Goal: Ask a question

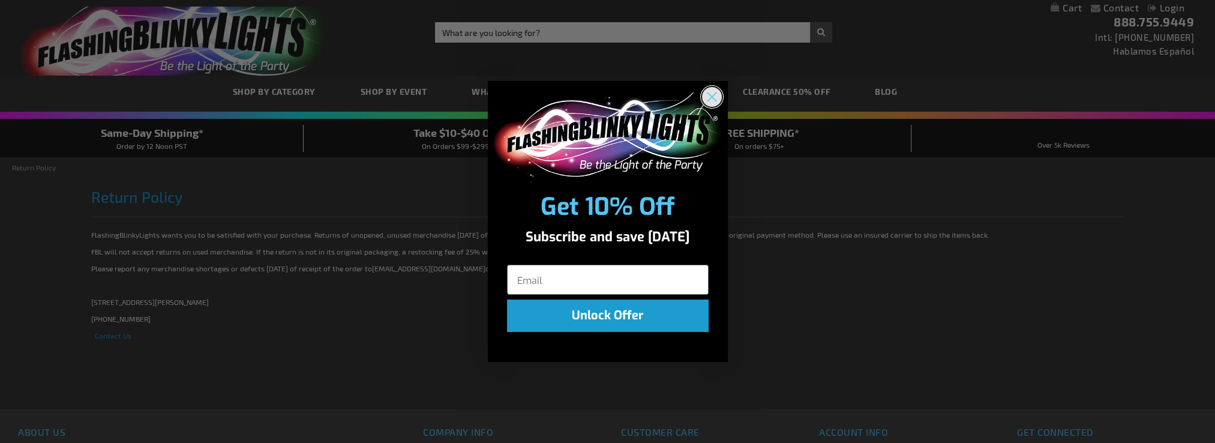
click at [710, 97] on icon "Close dialog" at bounding box center [711, 96] width 8 height 8
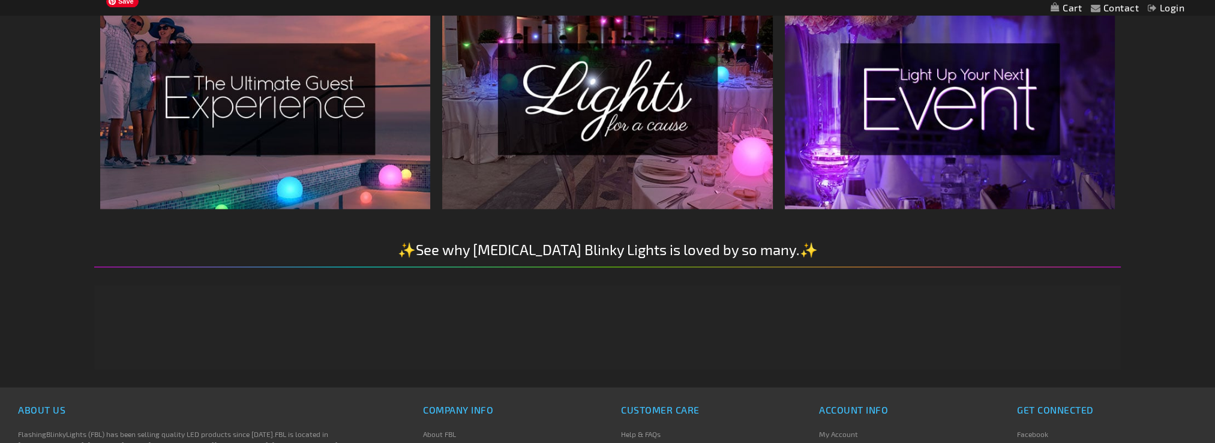
scroll to position [2384, 0]
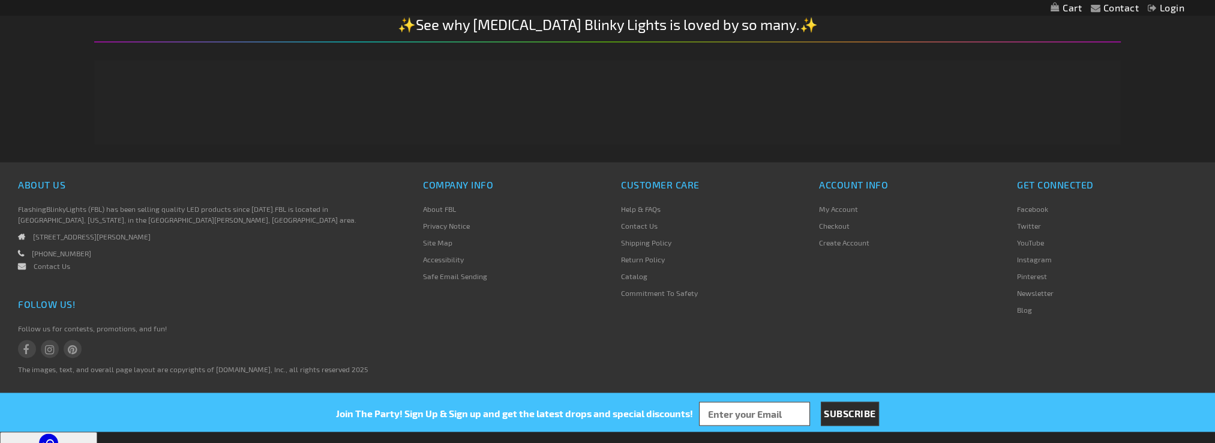
click at [640, 209] on link "Help & FAQs" at bounding box center [641, 209] width 40 height 8
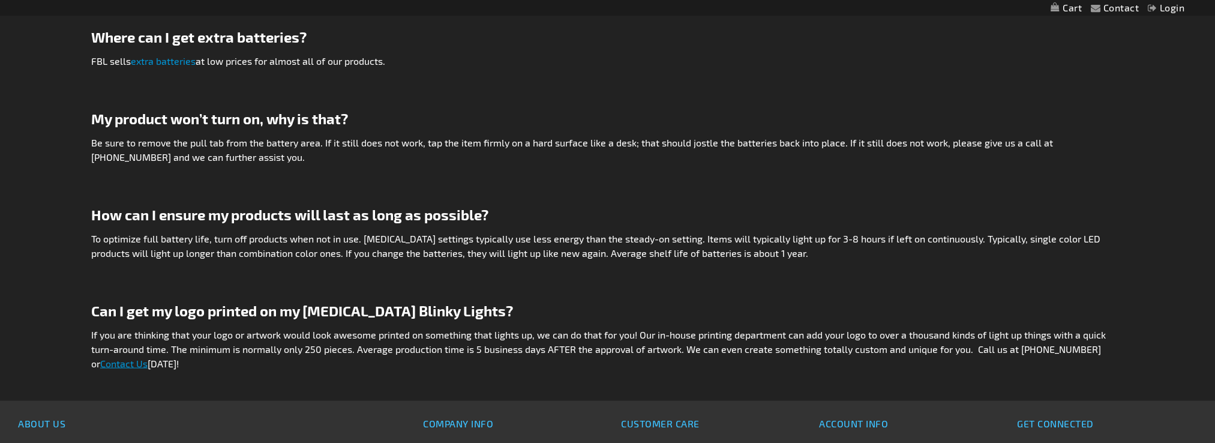
scroll to position [3179, 0]
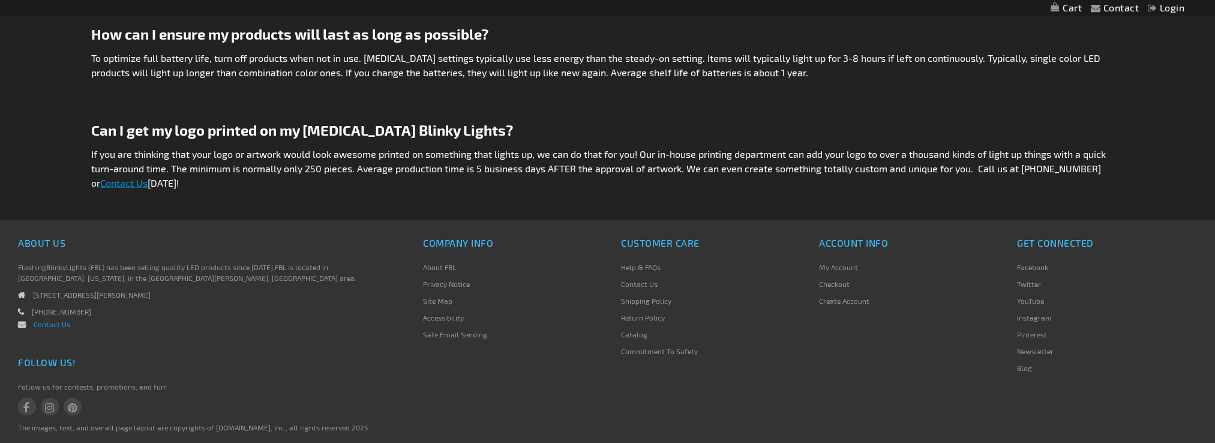
click at [62, 320] on link "Contact Us" at bounding box center [52, 324] width 37 height 8
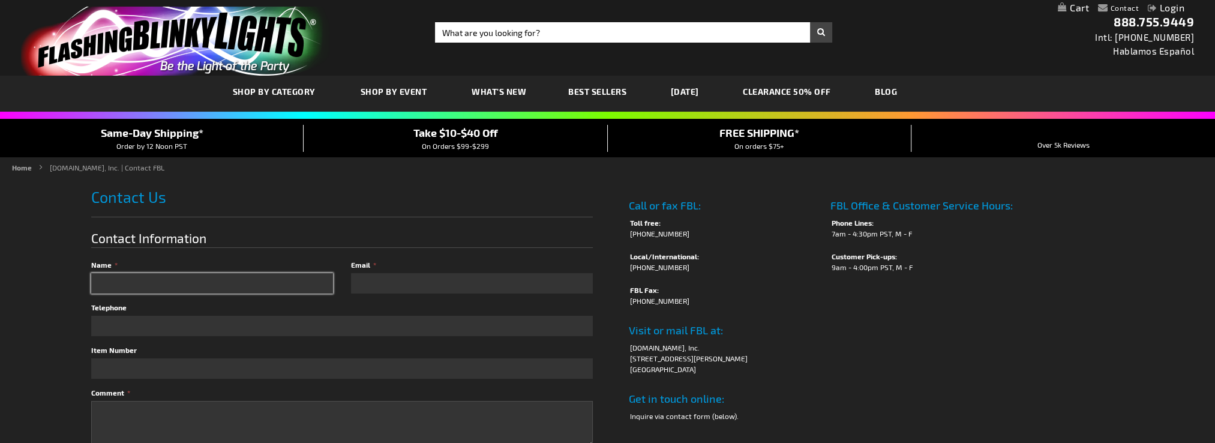
click at [204, 287] on input "Name" at bounding box center [212, 283] width 242 height 20
type input "Alexis"
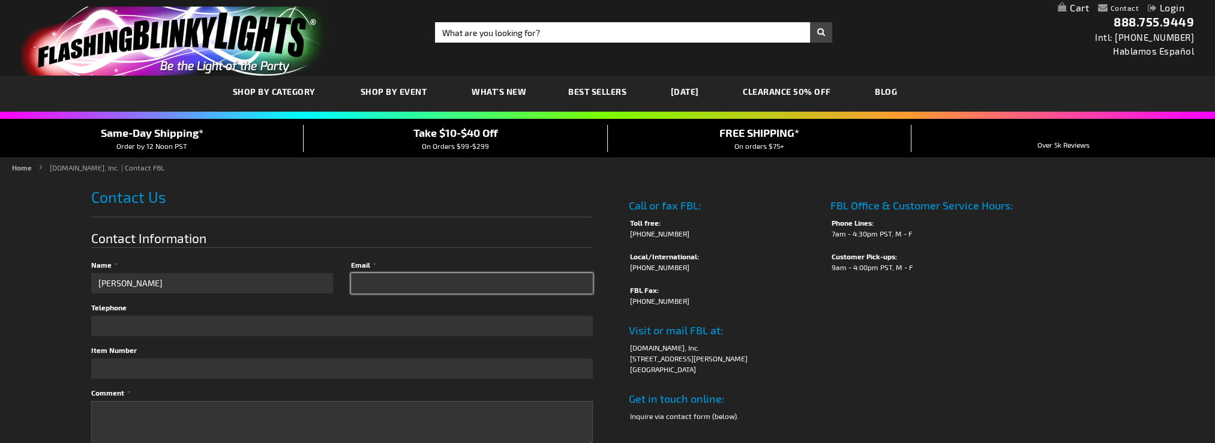
type input "alexis.d.edwards@gmail.com"
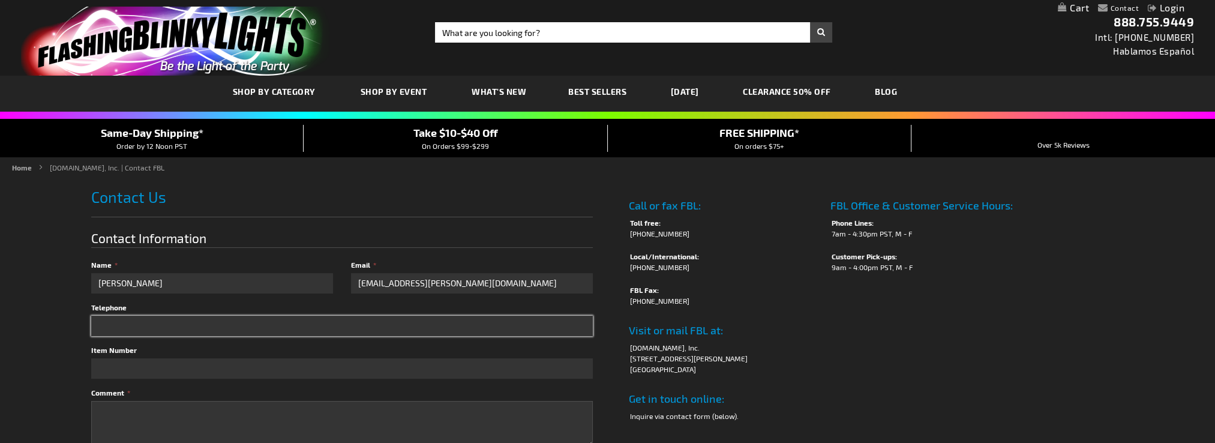
type input "2252665565"
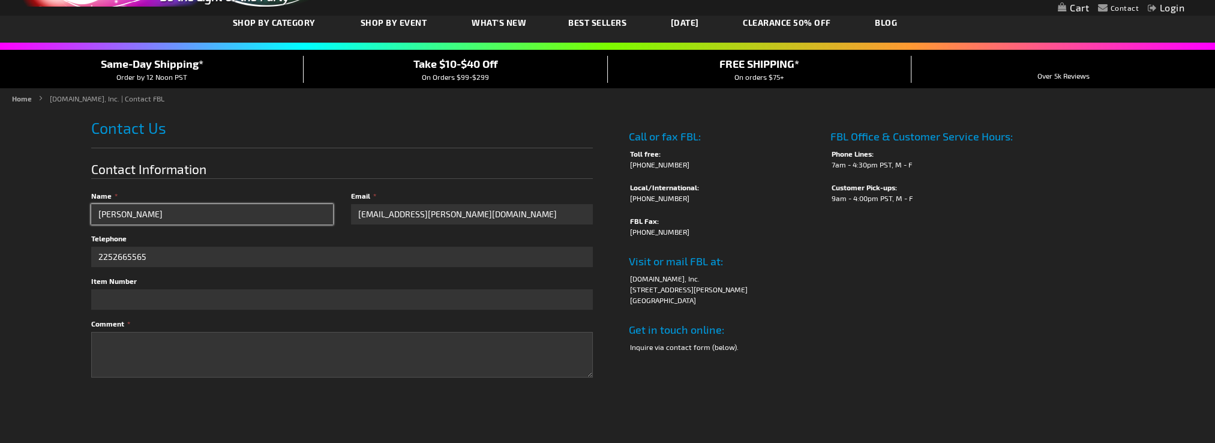
scroll to position [120, 0]
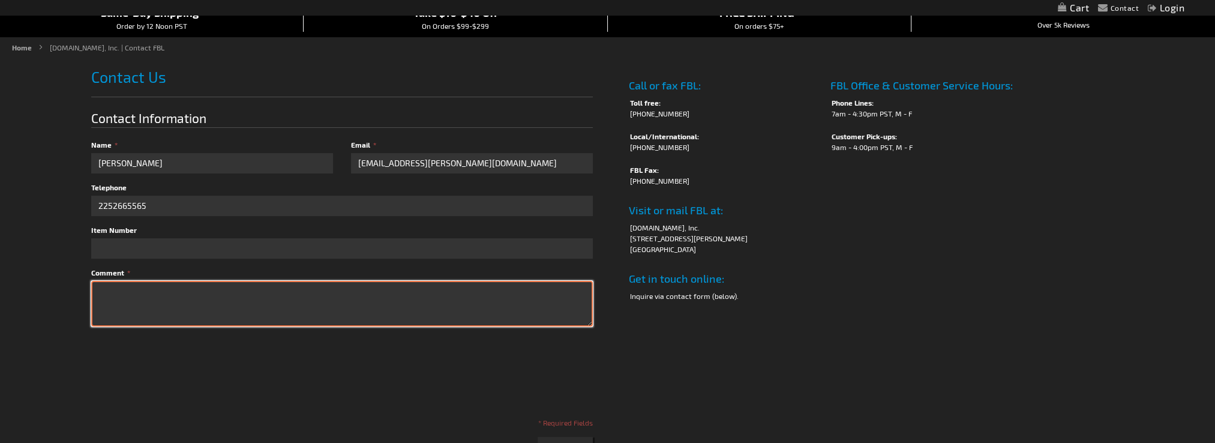
click at [183, 298] on textarea "Comment" at bounding box center [341, 304] width 501 height 46
click at [501, 296] on textarea "If I wanted to return something is there a form needed to be filled out or I ju…" at bounding box center [341, 304] width 501 height 46
type textarea "If I wanted to return something is there a form needed to be filled out or I ju…"
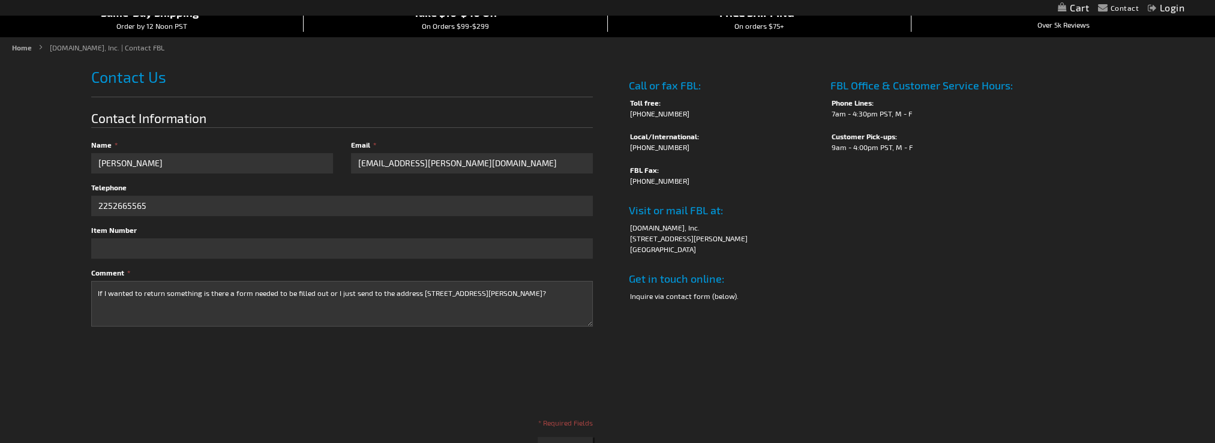
checkbox input "true"
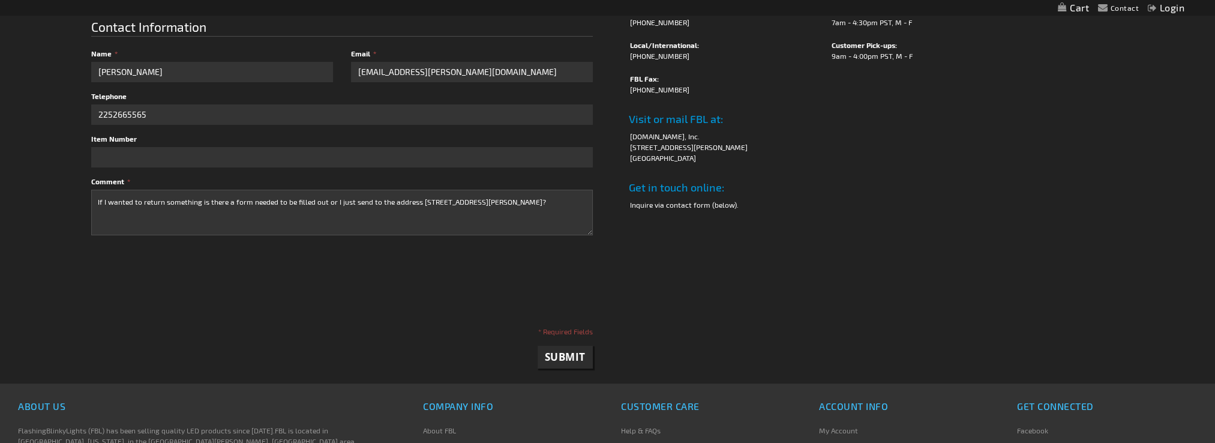
scroll to position [300, 0]
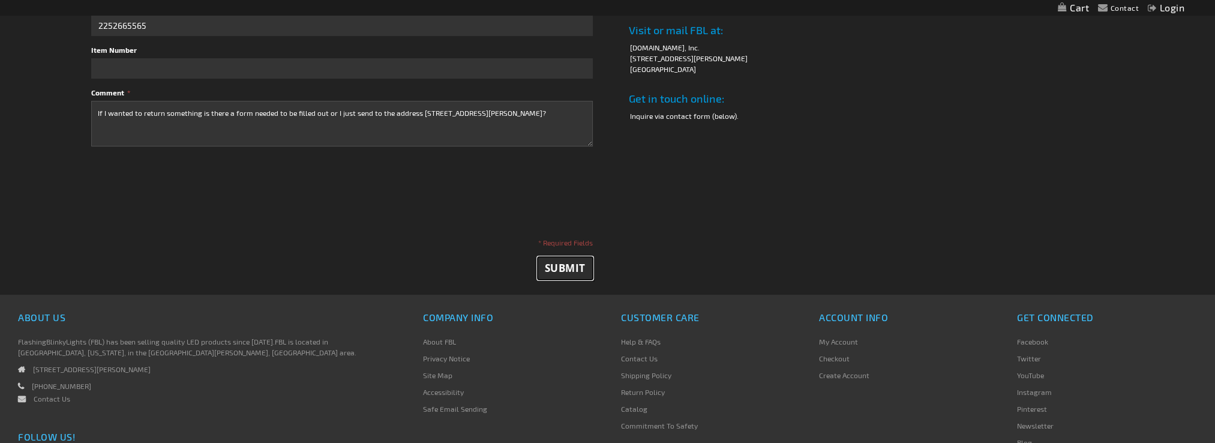
click at [570, 271] on span "Submit" at bounding box center [565, 268] width 41 height 14
